Goal: Task Accomplishment & Management: Manage account settings

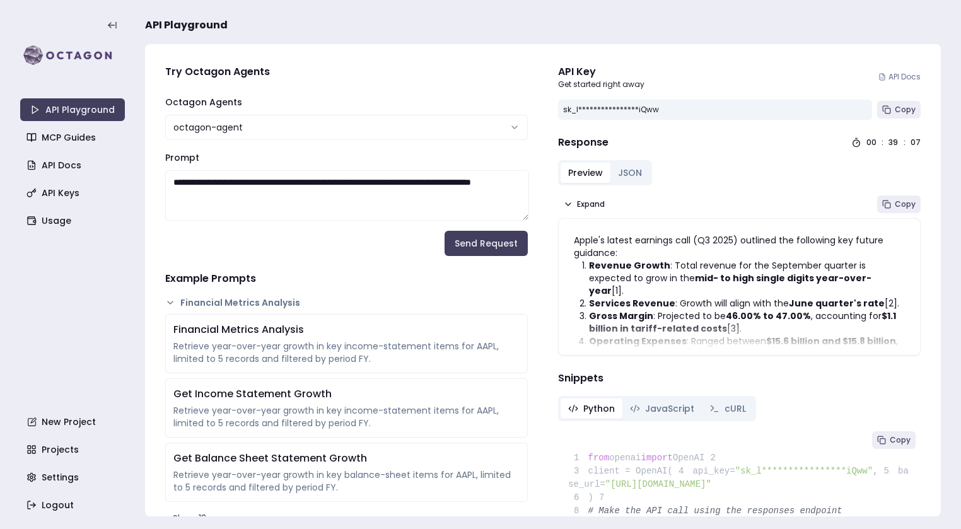
scroll to position [13, 0]
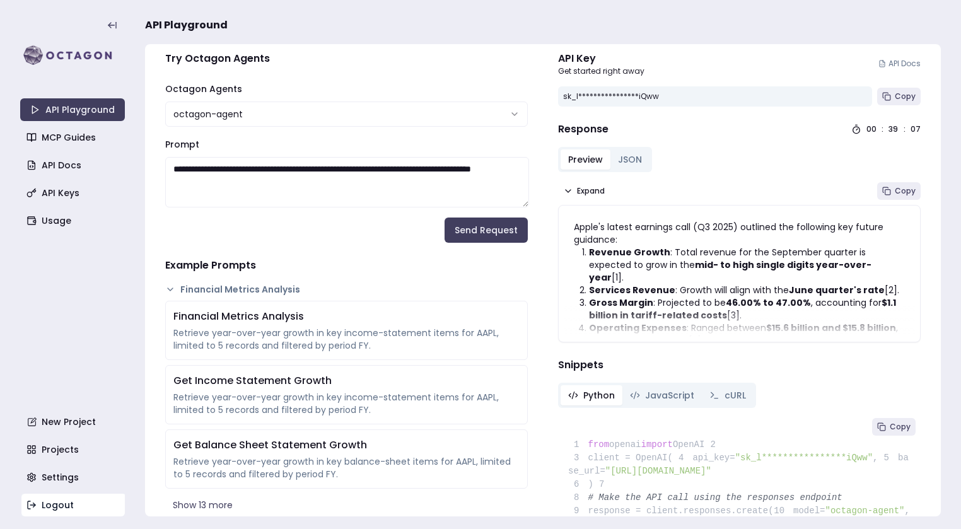
click at [45, 503] on link "Logout" at bounding box center [73, 505] width 105 height 23
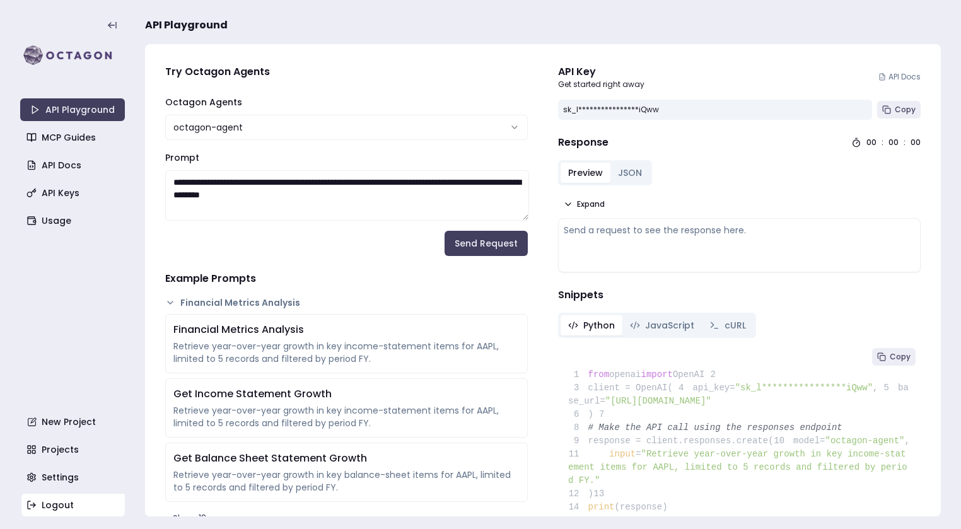
click at [66, 500] on link "Logout" at bounding box center [73, 505] width 105 height 23
